Goal: Task Accomplishment & Management: Use online tool/utility

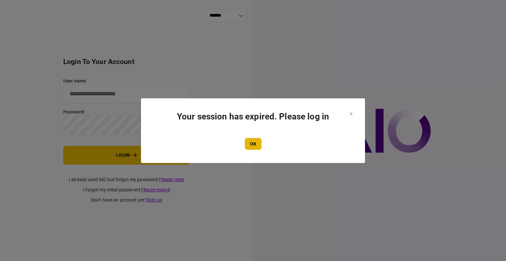
type input "****"
click at [253, 149] on button "OK" at bounding box center [253, 144] width 17 height 12
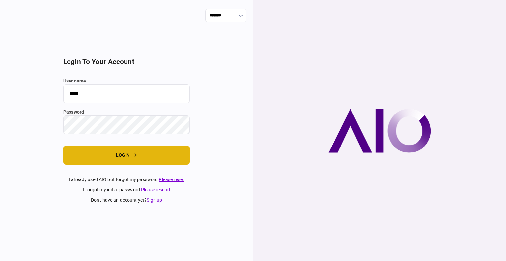
click at [131, 154] on button "login" at bounding box center [126, 155] width 127 height 19
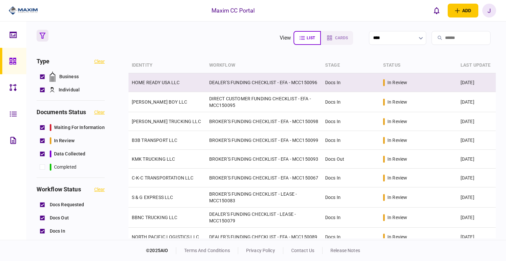
click at [154, 78] on td "HOME READY USA LLC" at bounding box center [167, 82] width 77 height 19
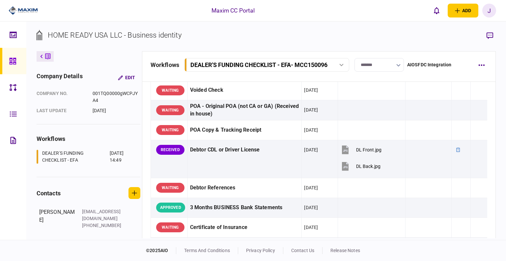
scroll to position [66, 0]
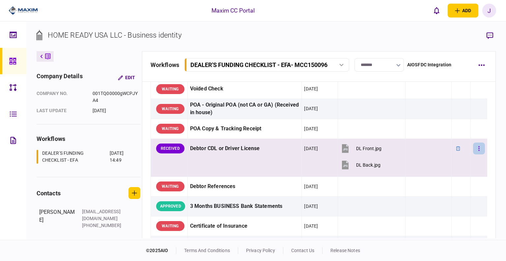
click at [479, 147] on icon "button" at bounding box center [479, 148] width 1 height 6
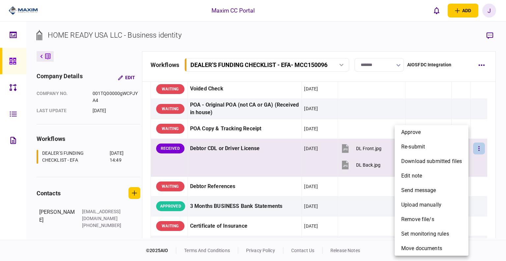
drag, startPoint x: 257, startPoint y: 160, endPoint x: 332, endPoint y: 160, distance: 75.5
click at [259, 160] on div at bounding box center [253, 130] width 506 height 261
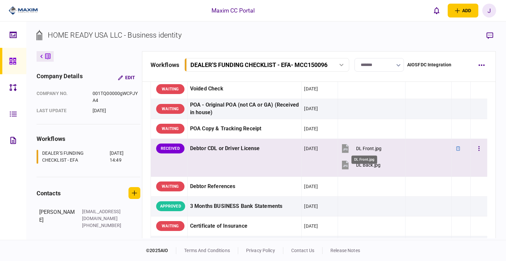
click at [364, 150] on div "DL Front.jpg" at bounding box center [368, 148] width 25 height 5
click at [473, 146] on button "button" at bounding box center [479, 148] width 12 height 12
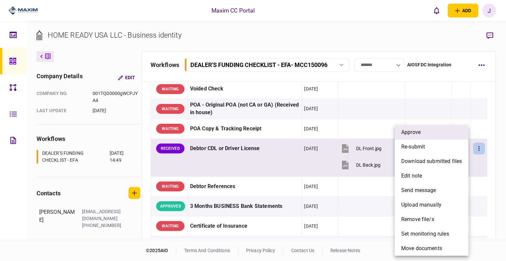
click at [426, 132] on li "approve" at bounding box center [432, 132] width 74 height 15
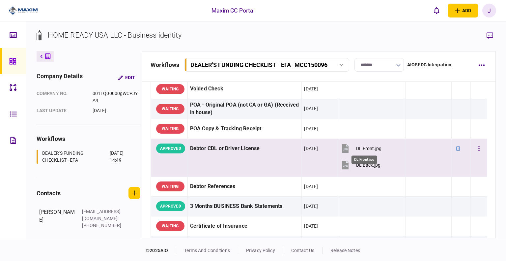
click at [359, 149] on div "DL Front.jpg" at bounding box center [368, 148] width 25 height 5
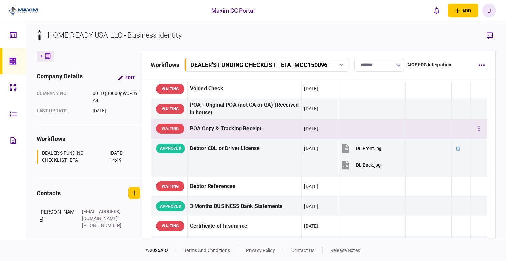
click at [428, 132] on td at bounding box center [429, 129] width 46 height 20
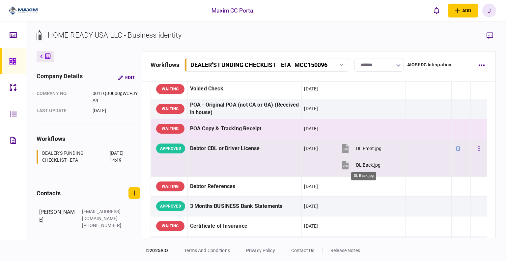
click at [368, 162] on div "DL Back.jpg" at bounding box center [368, 164] width 24 height 5
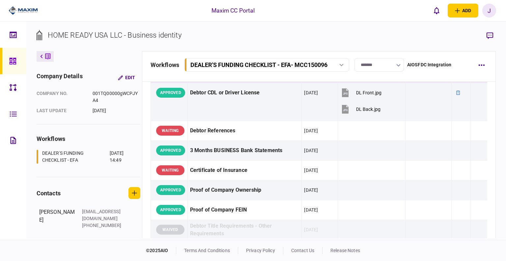
scroll to position [132, 0]
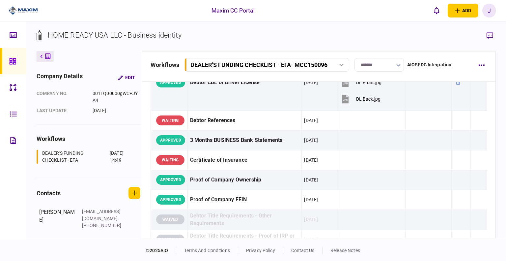
click at [8, 58] on link at bounding box center [13, 61] width 26 height 26
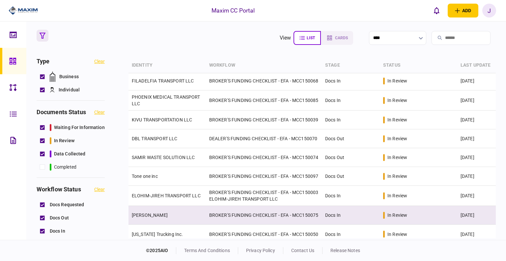
scroll to position [178, 0]
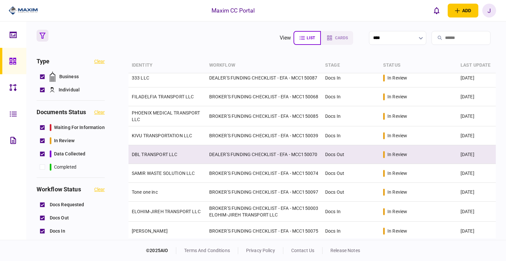
click at [184, 157] on td "DBL TRANSPORT LLC" at bounding box center [167, 154] width 77 height 19
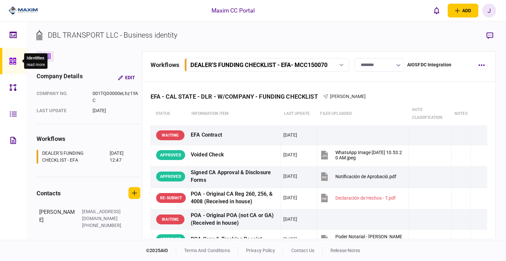
click at [16, 57] on div at bounding box center [14, 61] width 11 height 26
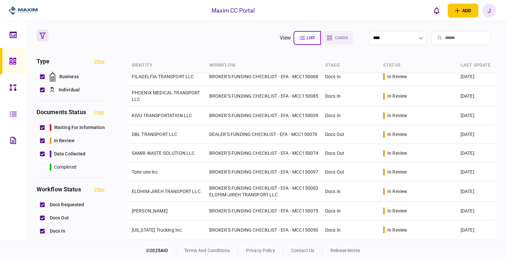
scroll to position [211, 0]
